Goal: Transaction & Acquisition: Purchase product/service

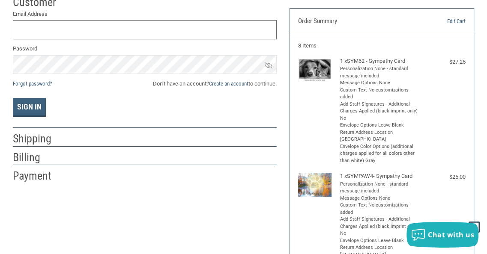
scroll to position [93, 0]
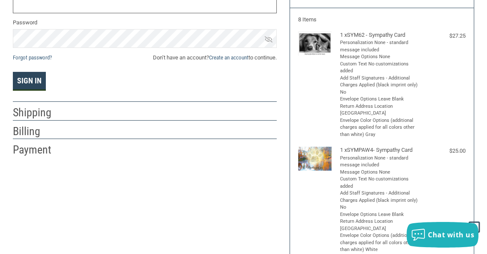
type input "KODIEBARR.CMVETERINARY@GMAIL.COM"
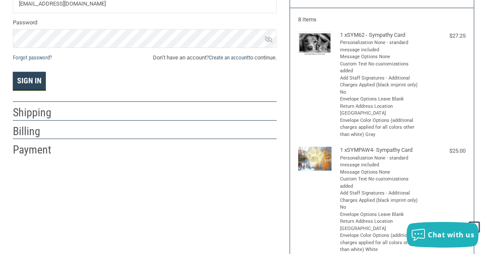
drag, startPoint x: 30, startPoint y: 78, endPoint x: 32, endPoint y: 85, distance: 7.0
click at [30, 78] on button "Sign In" at bounding box center [29, 81] width 33 height 19
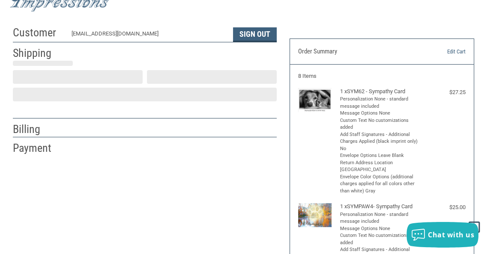
scroll to position [27, 0]
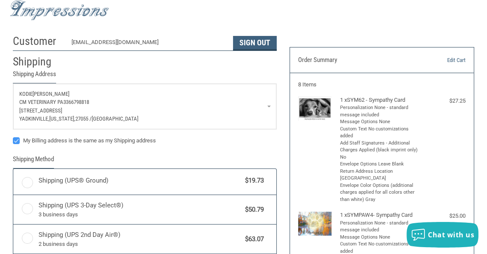
radio input "true"
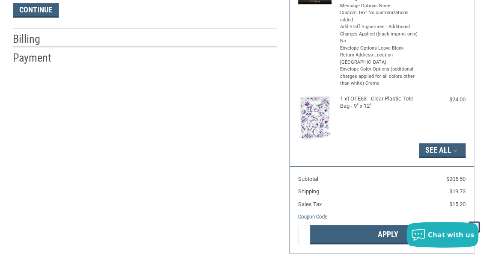
scroll to position [370, 0]
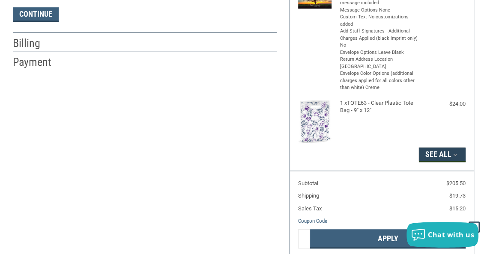
click at [434, 148] on button "See All" at bounding box center [442, 155] width 47 height 15
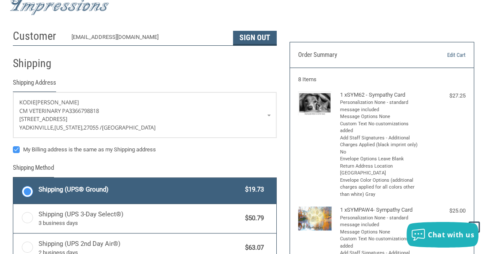
scroll to position [0, 0]
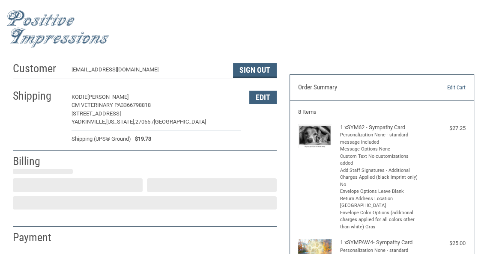
select select "US"
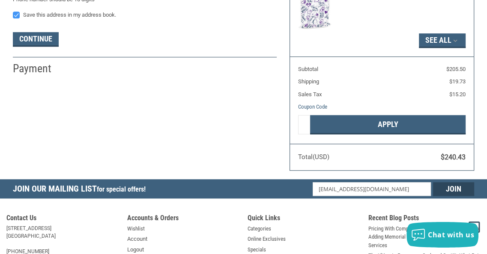
scroll to position [528, 0]
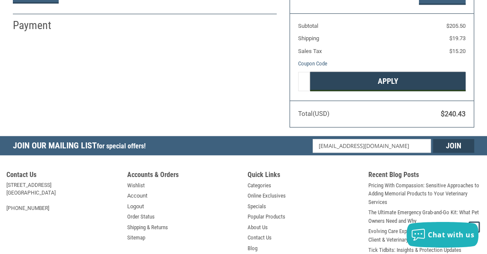
click at [398, 72] on button "Apply" at bounding box center [387, 81] width 155 height 19
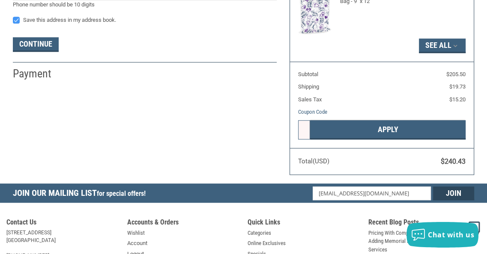
scroll to position [485, 0]
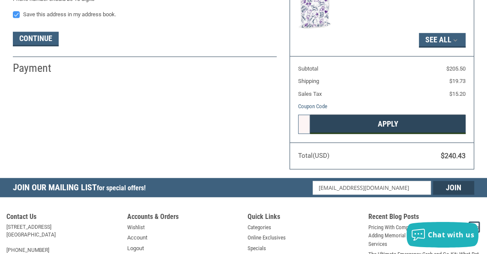
click at [377, 115] on button "Apply" at bounding box center [387, 124] width 155 height 19
click at [313, 115] on button "Apply" at bounding box center [387, 124] width 155 height 19
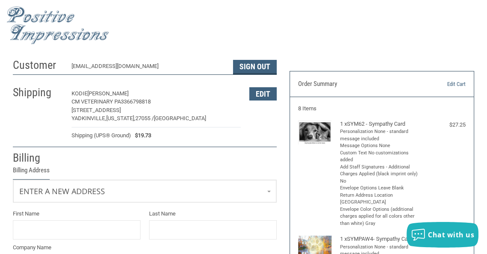
scroll to position [0, 0]
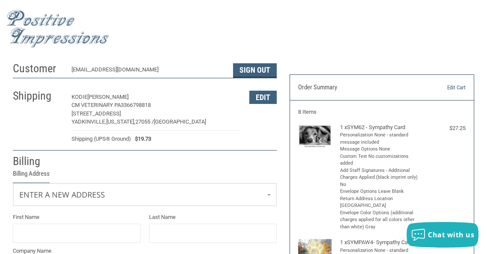
drag, startPoint x: 43, startPoint y: 100, endPoint x: 48, endPoint y: 103, distance: 6.0
click at [43, 101] on h2 "Shipping" at bounding box center [38, 96] width 50 height 14
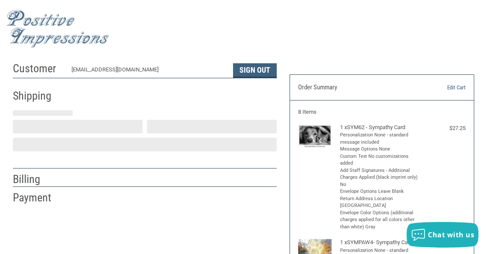
click at [154, 112] on div at bounding box center [145, 115] width 264 height 9
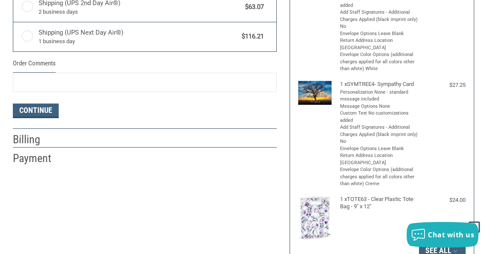
scroll to position [292, 0]
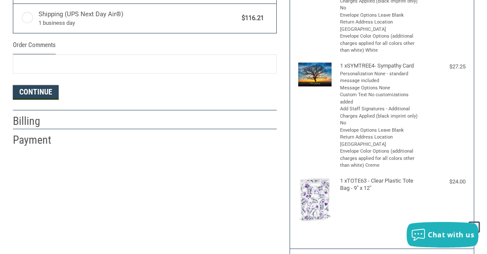
click at [48, 93] on button "Continue" at bounding box center [36, 92] width 46 height 15
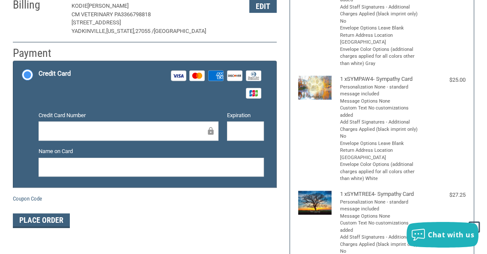
scroll to position [121, 0]
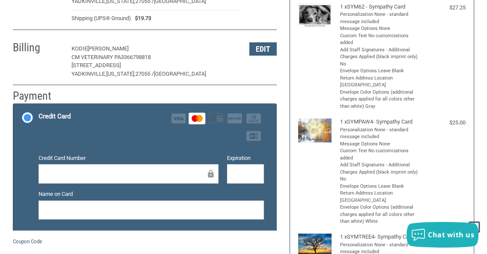
click at [233, 170] on iframe at bounding box center [245, 174] width 25 height 10
click at [81, 193] on label "Name on Card" at bounding box center [151, 194] width 225 height 9
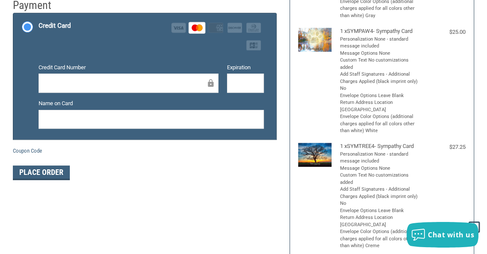
scroll to position [292, 0]
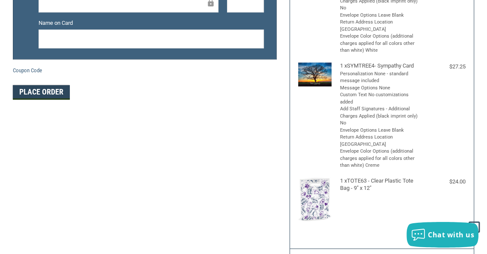
click at [59, 95] on button "Place Order" at bounding box center [41, 92] width 57 height 15
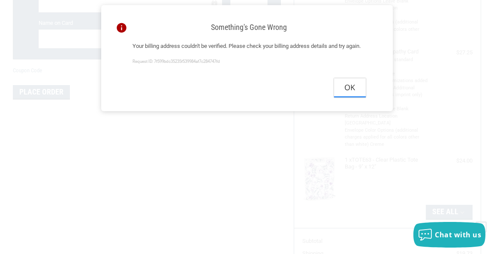
click at [352, 97] on button "Ok" at bounding box center [350, 87] width 32 height 19
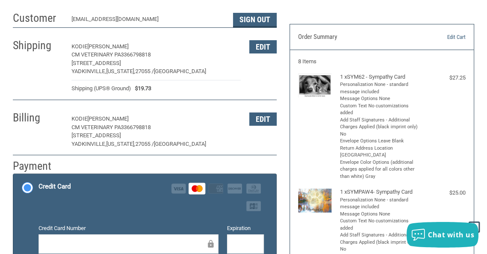
scroll to position [35, 0]
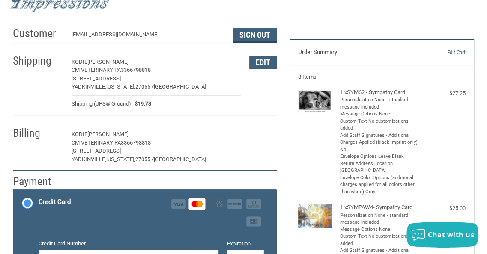
click at [260, 136] on button "Edit" at bounding box center [262, 134] width 27 height 13
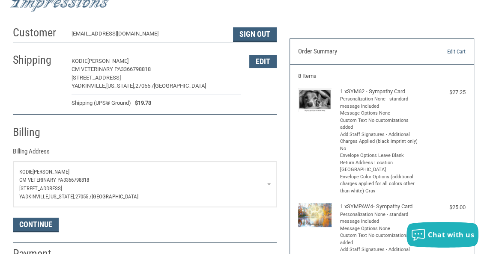
scroll to position [86, 0]
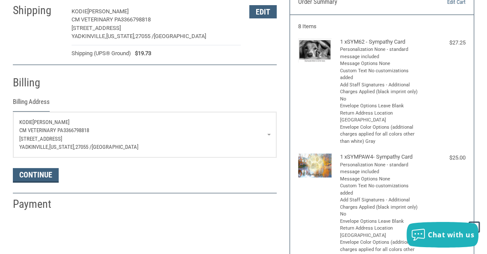
click at [103, 129] on p "CM Veterinary PA 3366798818" at bounding box center [144, 130] width 251 height 9
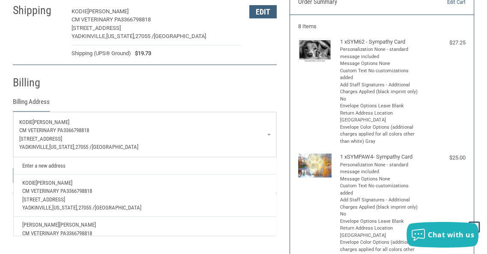
click at [59, 227] on span "[PERSON_NAME]" at bounding box center [77, 225] width 37 height 6
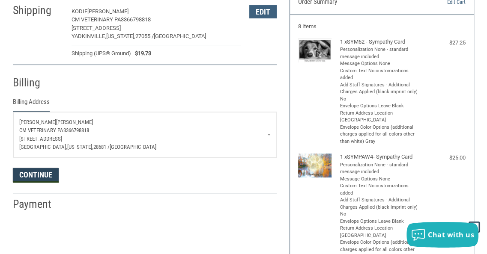
click at [31, 174] on button "Continue" at bounding box center [36, 175] width 46 height 15
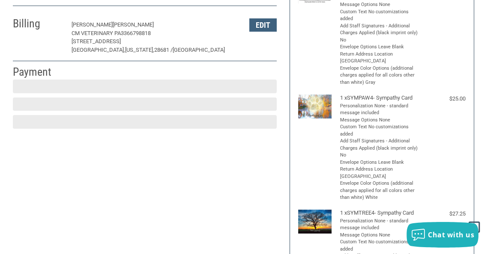
scroll to position [155, 0]
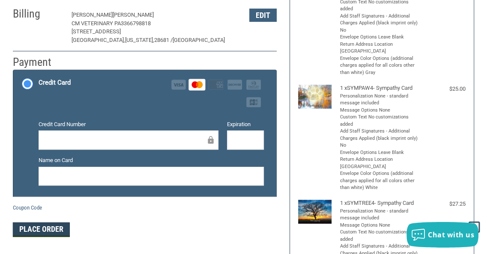
click at [43, 225] on button "Place Order" at bounding box center [41, 230] width 57 height 15
